Goal: Task Accomplishment & Management: Complete application form

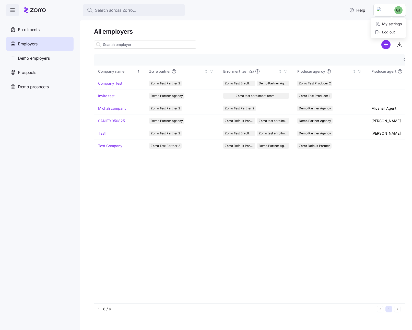
click at [385, 12] on html "Search across Zorro... Help Enrollments Employers Demo employers Prospects Demo…" at bounding box center [206, 163] width 412 height 327
click at [387, 22] on div "My settings" at bounding box center [388, 24] width 27 height 6
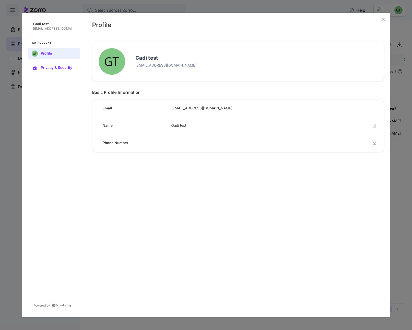
click at [57, 65] on button "Privacy & Security" at bounding box center [54, 67] width 52 height 11
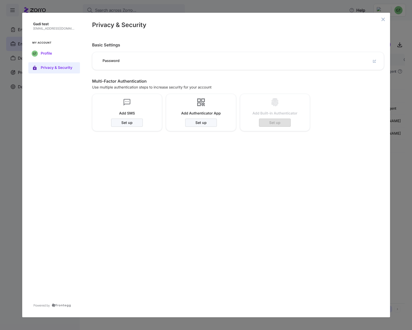
click at [57, 53] on span "Profile" at bounding box center [58, 54] width 35 height 4
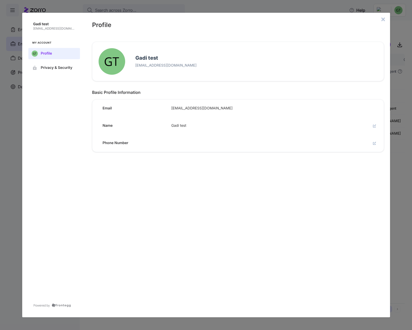
click at [384, 19] on icon "close admin-box" at bounding box center [383, 19] width 4 height 4
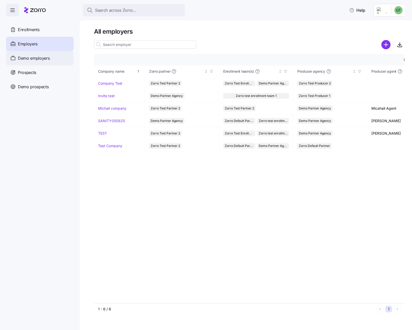
click at [47, 59] on span "Demo employers" at bounding box center [34, 58] width 32 height 6
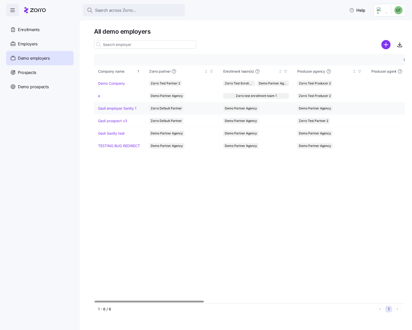
click at [122, 109] on link "Gadi employer Sanity 1" at bounding box center [117, 108] width 38 height 5
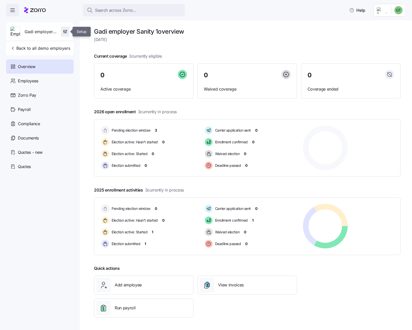
click at [64, 32] on icon "button" at bounding box center [65, 31] width 5 height 5
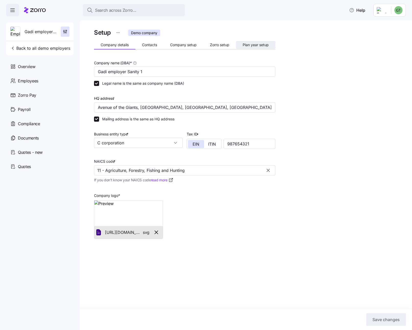
click at [247, 46] on span "Plan year setup" at bounding box center [256, 45] width 26 height 4
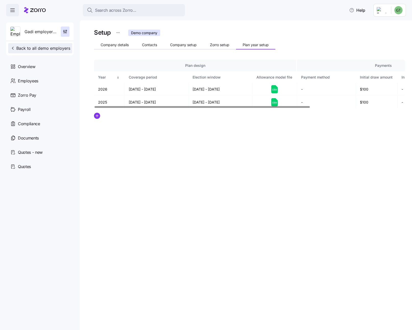
click at [23, 49] on span "Back to all demo employers" at bounding box center [40, 48] width 60 height 6
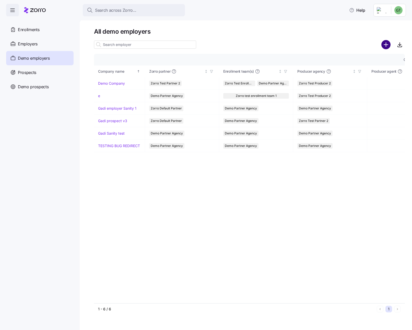
click at [387, 46] on circle "add icon" at bounding box center [386, 45] width 8 height 8
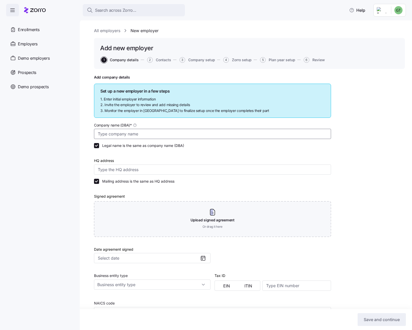
click at [167, 134] on input "Company name (DBA) *" at bounding box center [212, 134] width 237 height 10
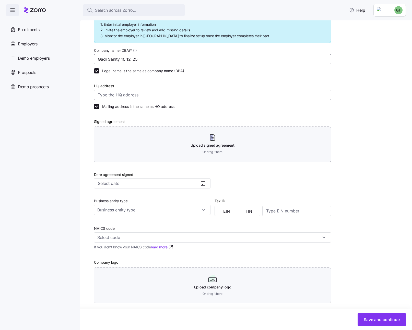
scroll to position [79, 0]
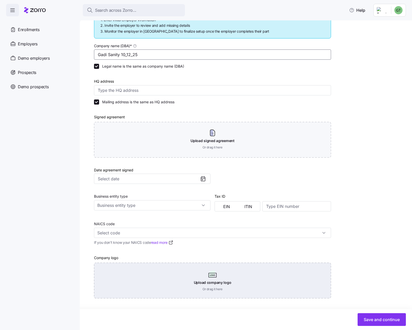
type input "Gadi Sanity 10_12_25"
click at [272, 290] on div "Upload company logo Or drag it here" at bounding box center [212, 281] width 237 height 36
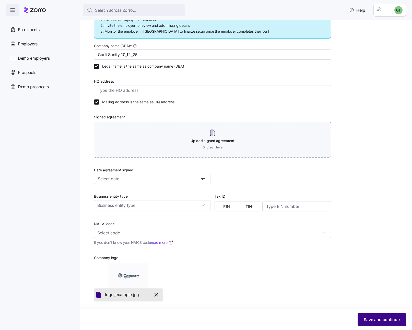
click at [368, 318] on span "Save and continue" at bounding box center [382, 320] width 36 height 6
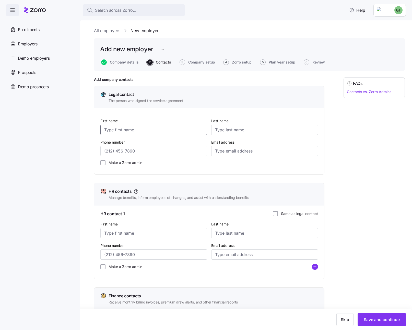
click at [135, 129] on input "First name" at bounding box center [153, 130] width 107 height 10
type input "[PERSON_NAME]"
click at [228, 130] on input "Last name" at bounding box center [264, 130] width 107 height 10
type input "[PERSON_NAME]"
click at [181, 153] on input "Phone number" at bounding box center [153, 151] width 107 height 10
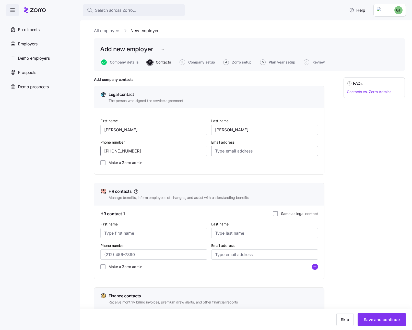
type input "[PHONE_NUMBER]"
click at [242, 154] on input "Email address" at bounding box center [264, 151] width 107 height 10
type input "[EMAIL_ADDRESS][DOMAIN_NAME]"
click at [102, 164] on input "Make a Zorro admin" at bounding box center [102, 162] width 5 height 5
checkbox input "true"
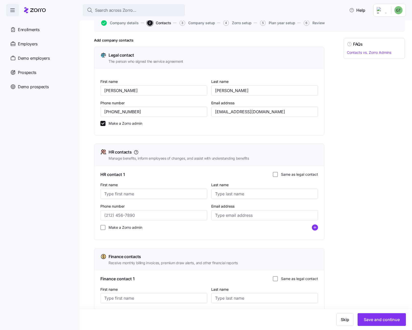
scroll to position [40, 0]
click at [277, 174] on input "Same as legal contact" at bounding box center [275, 174] width 5 height 5
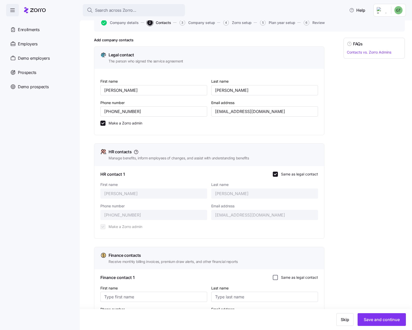
click at [275, 276] on input "Same as legal contact" at bounding box center [275, 277] width 5 height 5
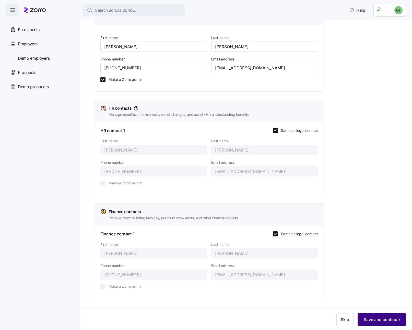
click at [378, 320] on span "Save and continue" at bounding box center [382, 320] width 36 height 6
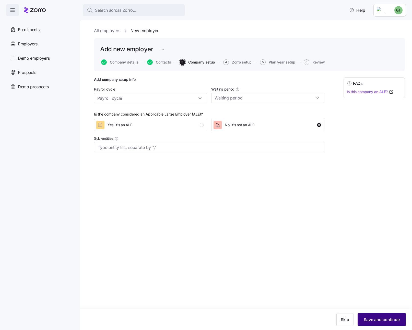
click at [384, 323] on button "Save and continue" at bounding box center [381, 320] width 48 height 13
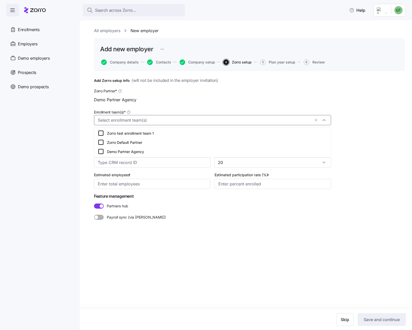
click at [286, 121] on input "Enrollment team(s) *" at bounding box center [204, 120] width 212 height 7
click at [102, 142] on icon at bounding box center [101, 142] width 6 height 6
click at [160, 214] on div "Payroll sync (via [PERSON_NAME])" at bounding box center [212, 216] width 237 height 7
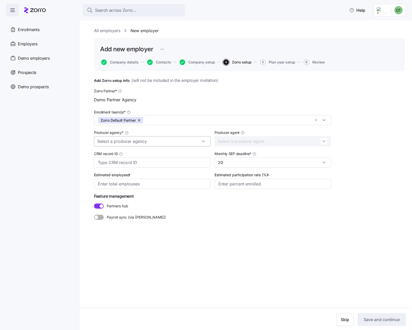
click at [157, 144] on input "Producer agency *" at bounding box center [152, 141] width 116 height 10
click at [154, 155] on div "Zorro Default Partner" at bounding box center [152, 156] width 112 height 10
type input "Zorro Default Partner"
click at [176, 185] on input "Estimated employees *" at bounding box center [152, 184] width 116 height 10
type input "55"
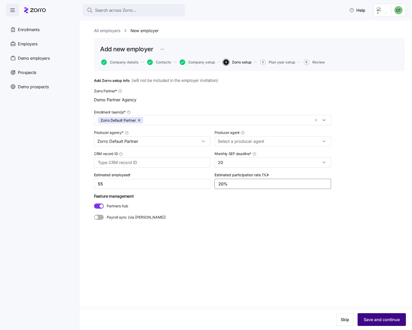
type input "20%"
click at [373, 318] on span "Save and continue" at bounding box center [382, 320] width 36 height 6
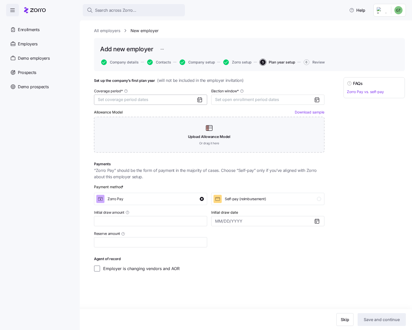
click at [151, 101] on button "Set coverage period dates" at bounding box center [150, 100] width 113 height 10
click at [163, 129] on button "Mar" at bounding box center [163, 128] width 26 height 11
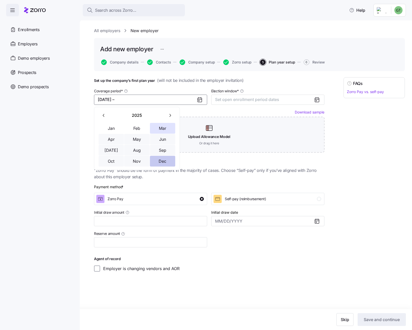
click at [164, 161] on button "Dec" at bounding box center [163, 161] width 26 height 11
click at [255, 100] on span "Set open enrollment period dates" at bounding box center [247, 99] width 64 height 5
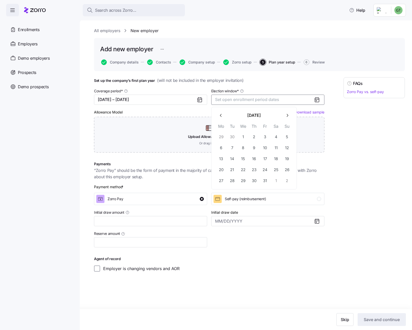
click at [221, 114] on icon "button" at bounding box center [221, 115] width 2 height 3
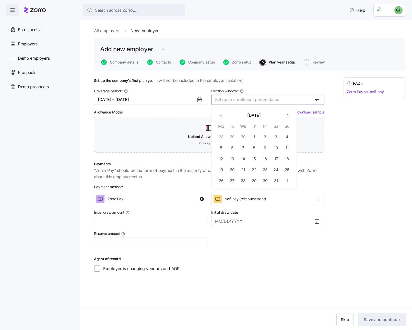
click at [221, 114] on icon "button" at bounding box center [221, 115] width 2 height 3
click at [273, 137] on button "1" at bounding box center [276, 137] width 11 height 11
click at [287, 117] on icon "button" at bounding box center [287, 115] width 5 height 5
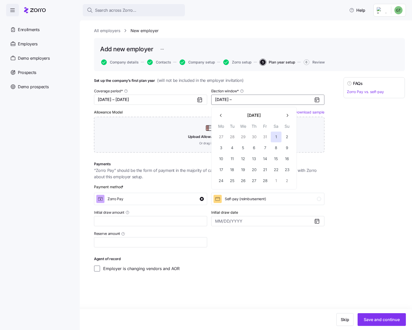
click at [287, 117] on icon "button" at bounding box center [287, 115] width 5 height 5
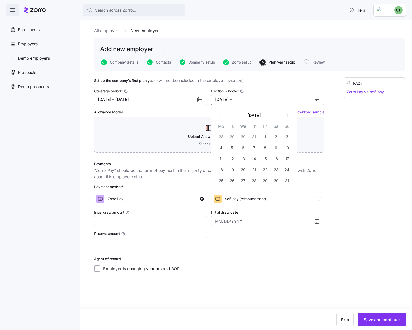
click at [287, 117] on icon "button" at bounding box center [287, 115] width 5 height 5
click at [240, 182] on button "31" at bounding box center [243, 181] width 11 height 11
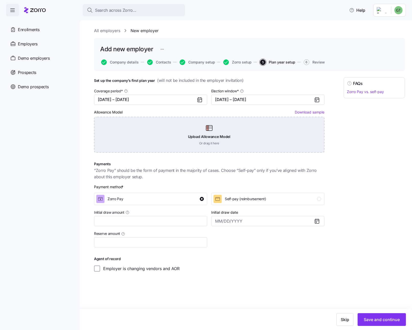
click at [282, 134] on div "Upload Allowance Model Or drag it here" at bounding box center [209, 135] width 230 height 36
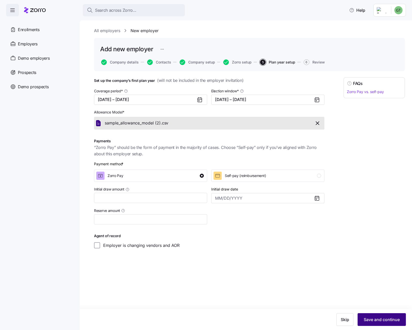
click at [365, 315] on button "Save and continue" at bounding box center [381, 320] width 48 height 13
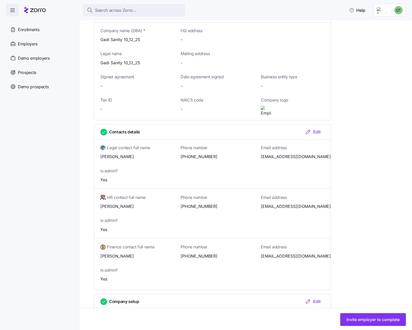
scroll to position [138, 0]
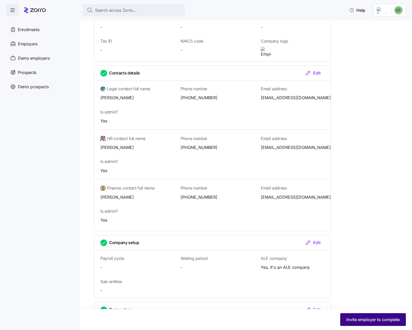
click at [368, 319] on span "Invite employer to complete" at bounding box center [372, 320] width 53 height 6
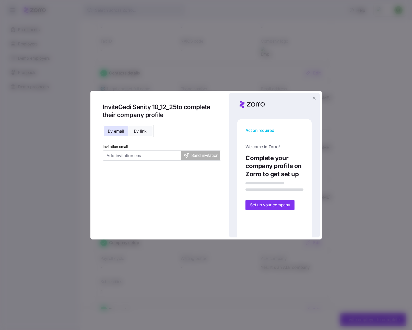
click at [141, 133] on span "By link" at bounding box center [140, 131] width 13 height 4
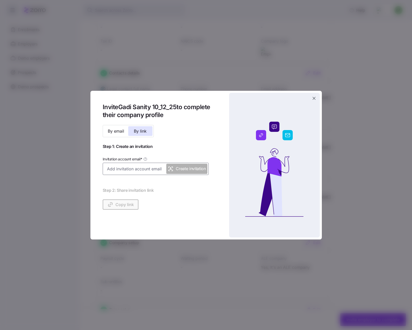
click at [138, 166] on input "Invitation account email *" at bounding box center [156, 169] width 106 height 12
click at [148, 170] on input "Invitation account email *" at bounding box center [156, 169] width 106 height 12
paste input "[EMAIL_ADDRESS][DOMAIN_NAME]"
type input "[EMAIL_ADDRESS][DOMAIN_NAME]"
click at [191, 168] on span "Create invitation" at bounding box center [191, 169] width 30 height 6
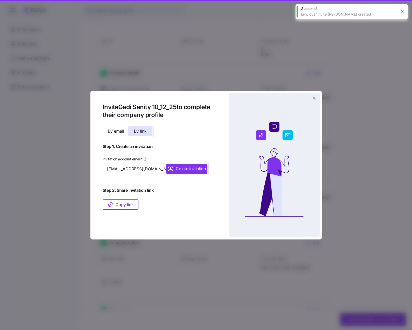
scroll to position [179, 0]
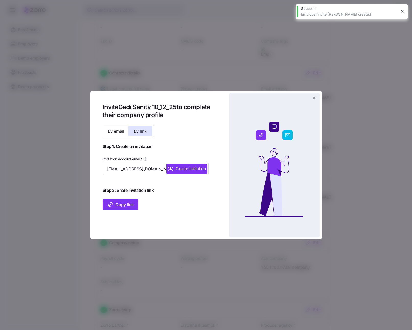
click at [126, 203] on span "Copy link" at bounding box center [120, 205] width 27 height 6
click at [314, 100] on icon "button" at bounding box center [314, 98] width 5 height 5
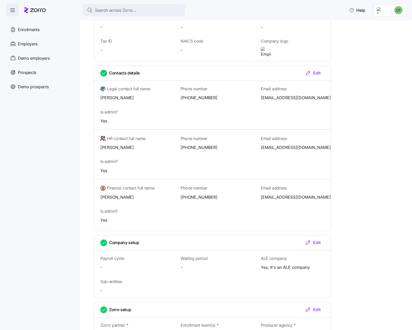
click at [399, 14] on html "Search across Zorro... Help Enrollments Employers Demo employers Prospects Demo…" at bounding box center [206, 163] width 412 height 327
click at [393, 31] on div "Log out" at bounding box center [385, 32] width 20 height 6
